Goal: Information Seeking & Learning: Learn about a topic

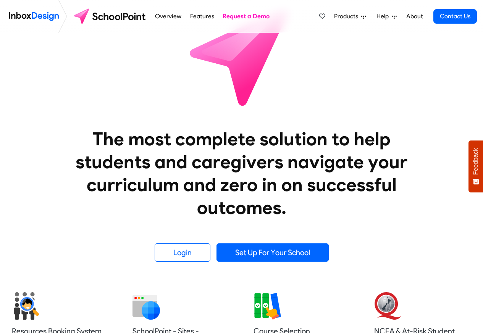
scroll to position [46, 0]
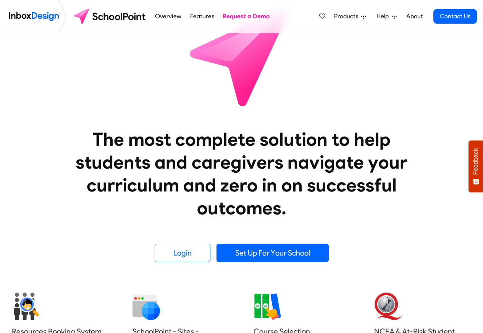
click at [351, 16] on span "Products" at bounding box center [347, 16] width 27 height 9
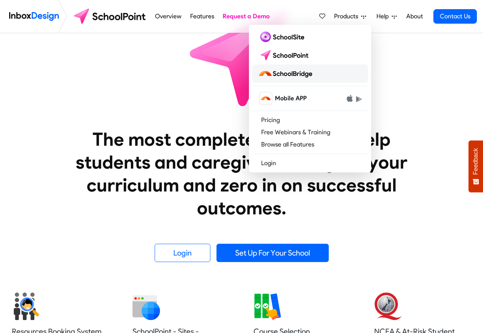
click at [295, 74] on img at bounding box center [286, 74] width 57 height 12
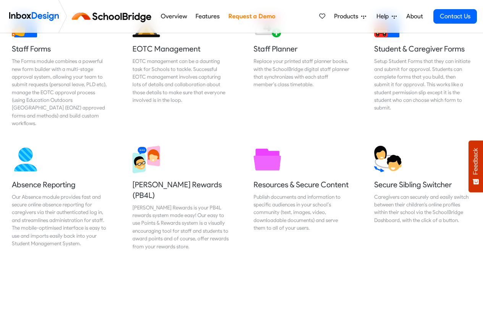
scroll to position [229, 0]
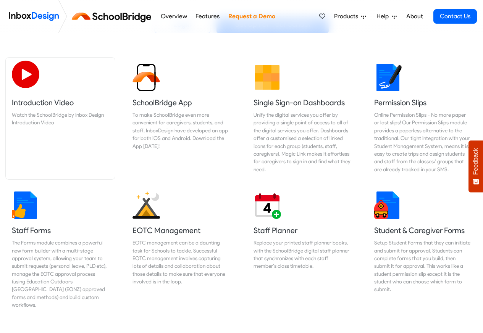
click at [37, 170] on link "Introduction Video Watch the SchoolBridge by Inbox Design Introduction Video" at bounding box center [60, 119] width 109 height 122
